Goal: Information Seeking & Learning: Understand process/instructions

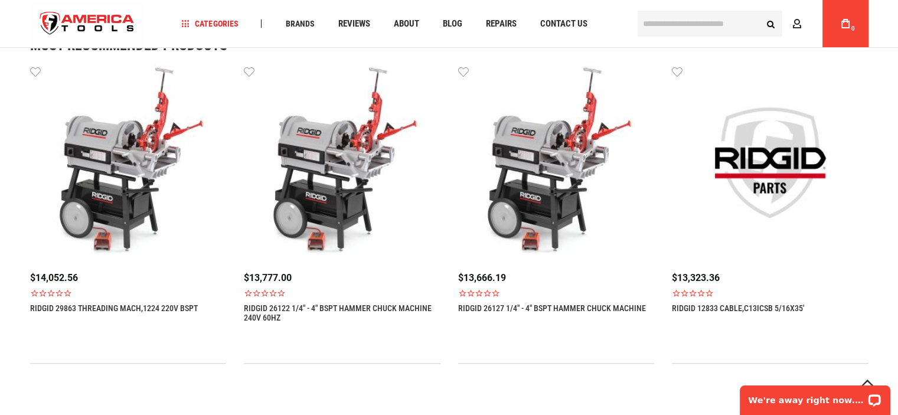
scroll to position [590, 0]
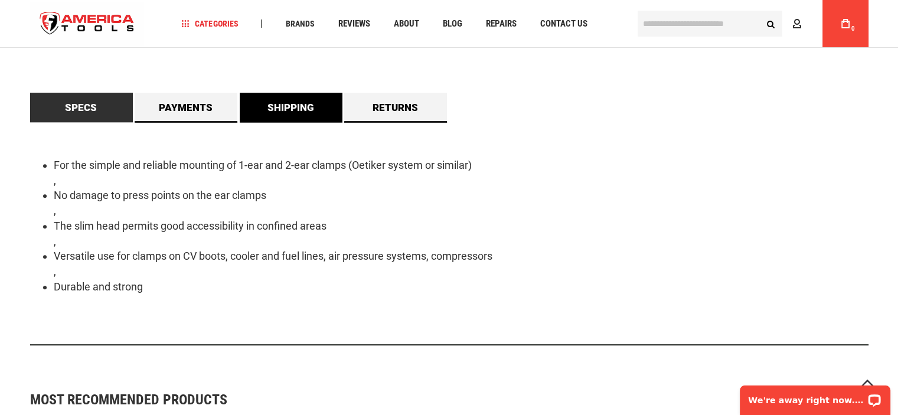
click at [309, 101] on link "Shipping" at bounding box center [291, 108] width 103 height 30
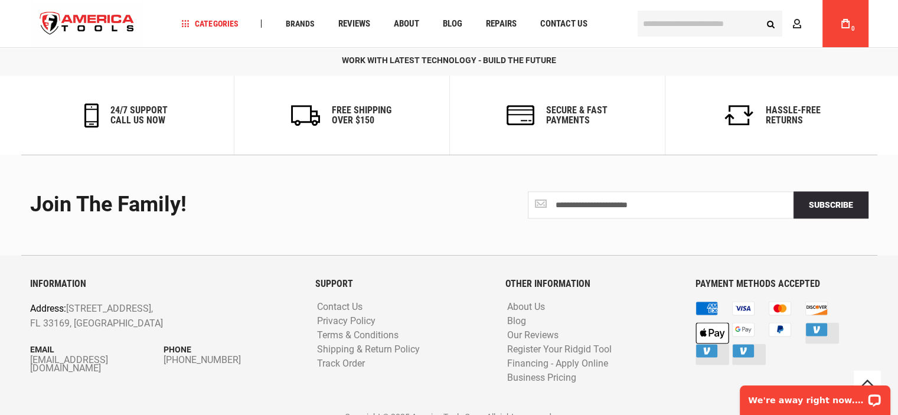
scroll to position [1509, 0]
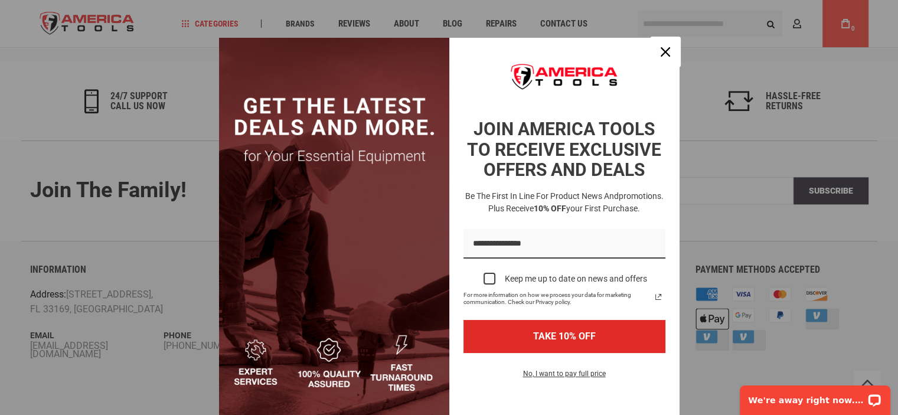
click at [661, 51] on icon "close icon" at bounding box center [665, 51] width 9 height 9
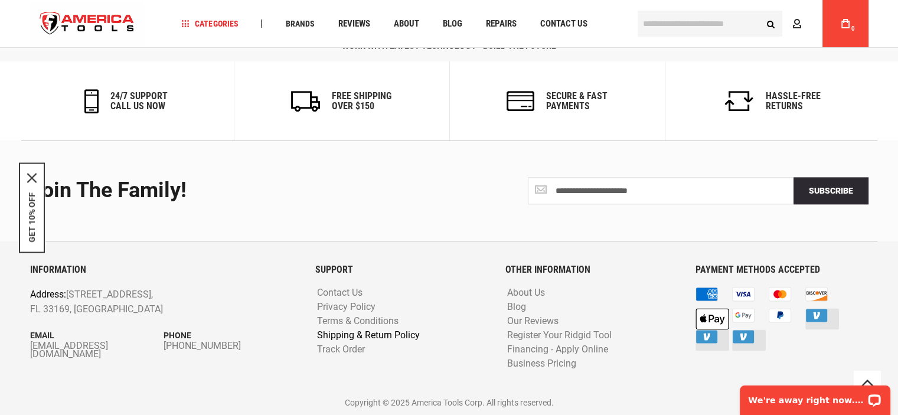
click at [338, 332] on link "Shipping & Return Policy" at bounding box center [368, 335] width 109 height 11
